Goal: Task Accomplishment & Management: Manage account settings

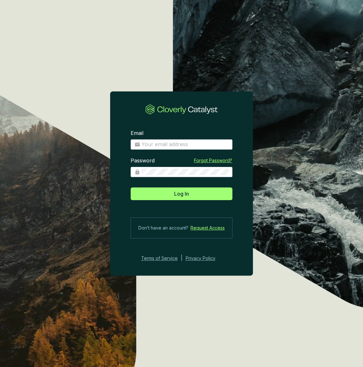
click at [174, 141] on span at bounding box center [182, 144] width 102 height 10
click at [176, 145] on input "Email" at bounding box center [184, 144] width 87 height 7
type input "[PERSON_NAME][EMAIL_ADDRESS][DOMAIN_NAME]"
click at [131, 187] on button "Log In" at bounding box center [182, 193] width 102 height 13
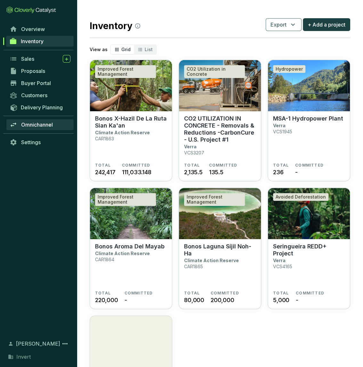
click at [40, 122] on span "Omnichannel" at bounding box center [37, 125] width 32 height 6
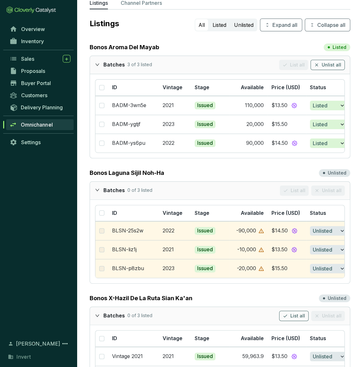
scroll to position [34, 0]
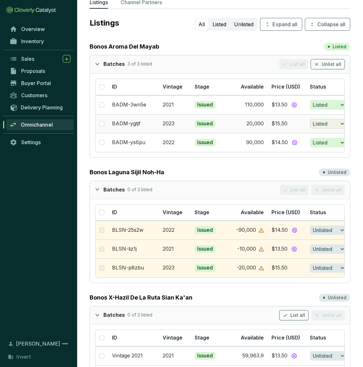
click at [339, 123] on icon "button" at bounding box center [342, 124] width 6 height 8
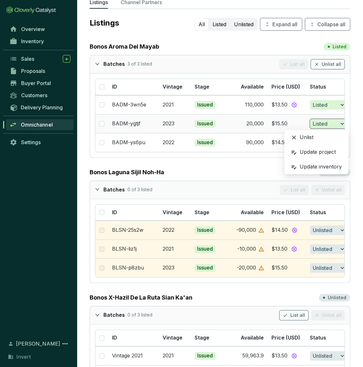
click at [311, 137] on div "Unlist" at bounding box center [316, 137] width 58 height 13
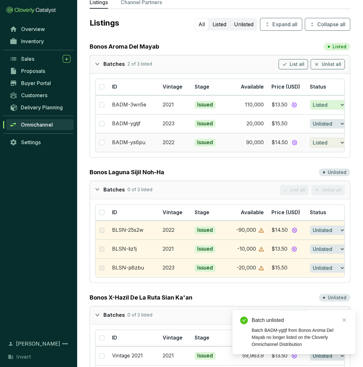
click at [331, 142] on button "Listed" at bounding box center [329, 143] width 38 height 10
click at [318, 157] on div "Unlist" at bounding box center [316, 156] width 58 height 13
